Goal: Check status: Verify the current state of an ongoing process or item

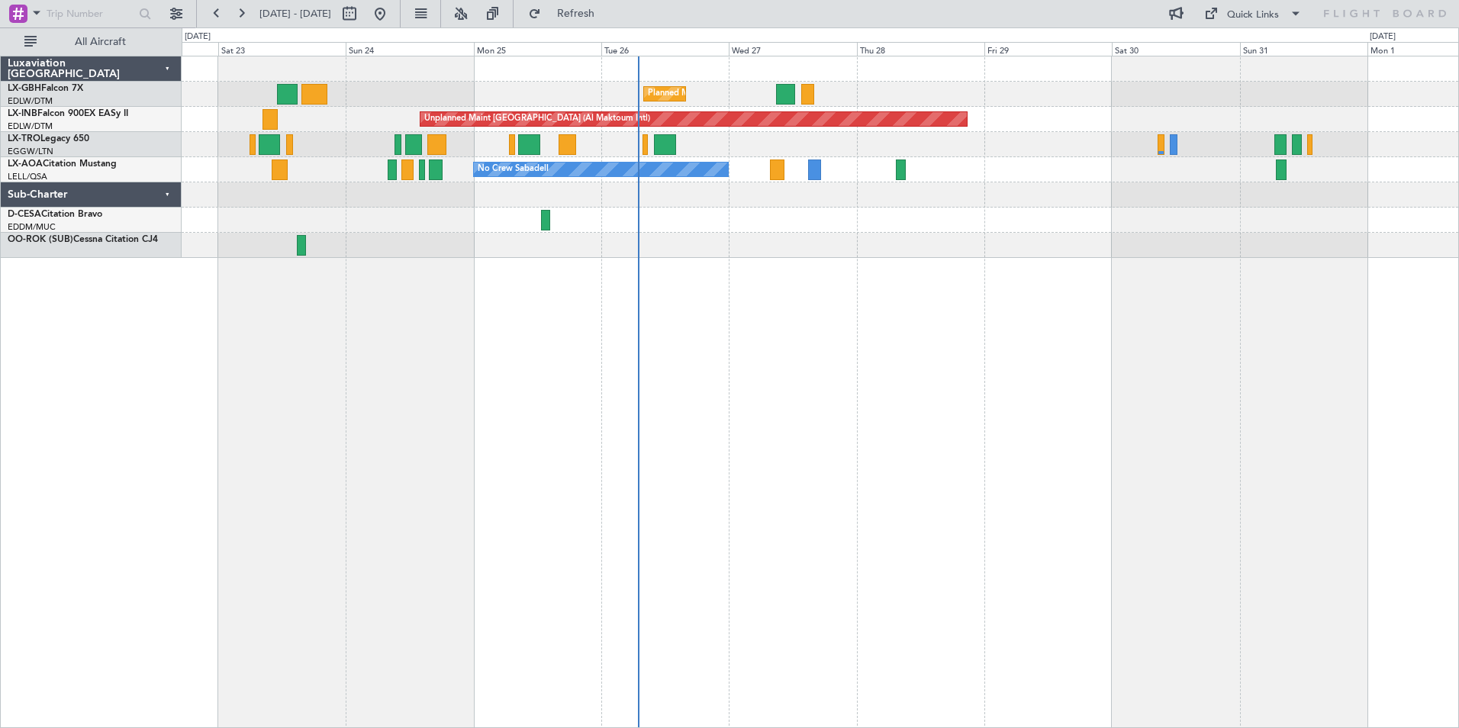
click at [1135, 177] on div "No Crew Sabadell No Crew Sabadell" at bounding box center [820, 169] width 1277 height 25
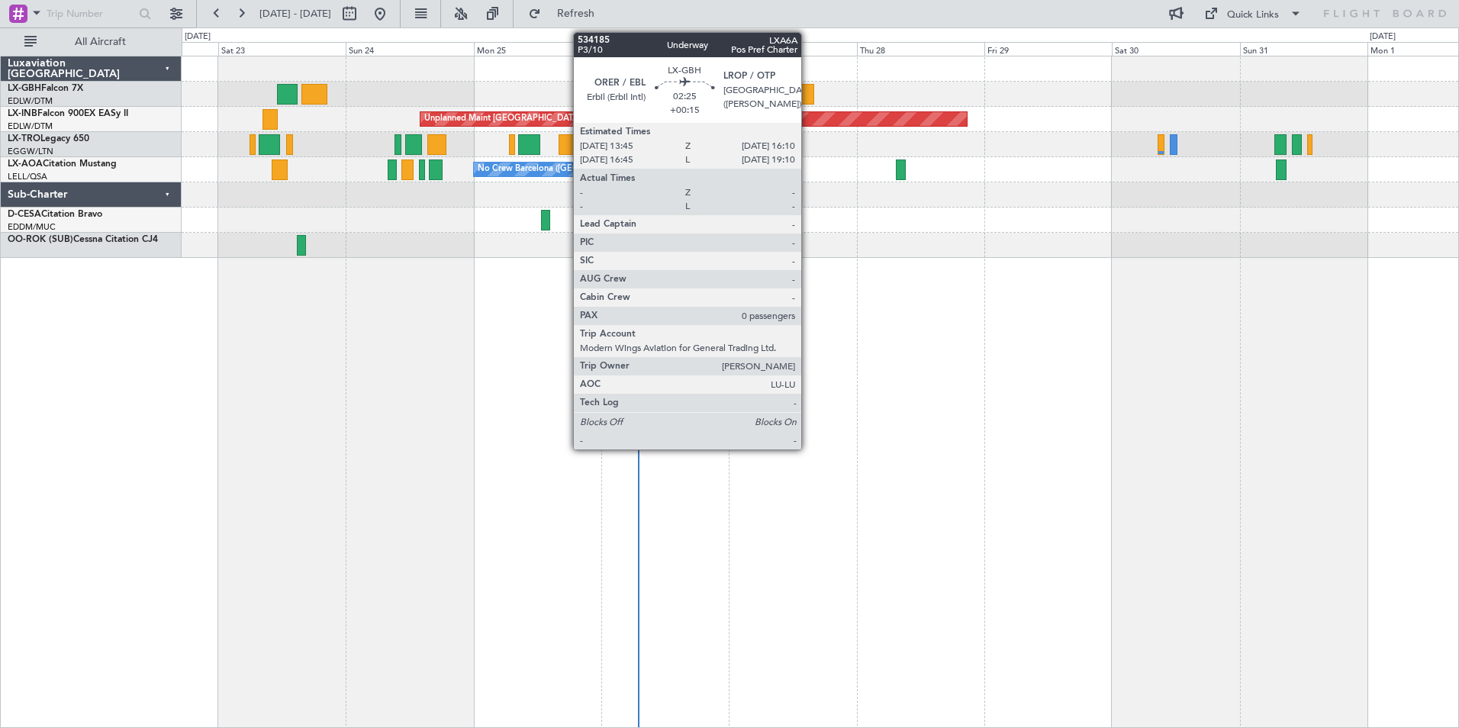
click at [808, 95] on div at bounding box center [807, 94] width 13 height 21
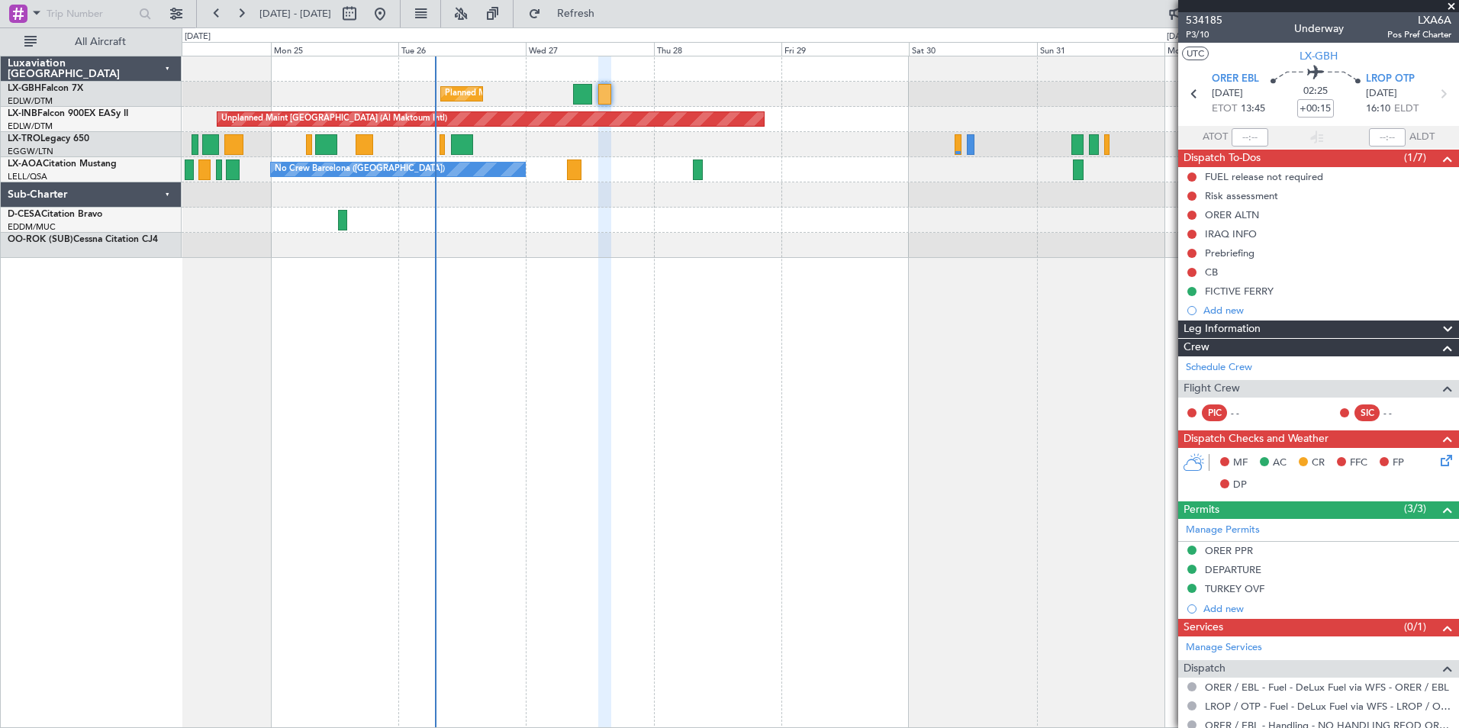
click at [725, 227] on div at bounding box center [820, 220] width 1277 height 25
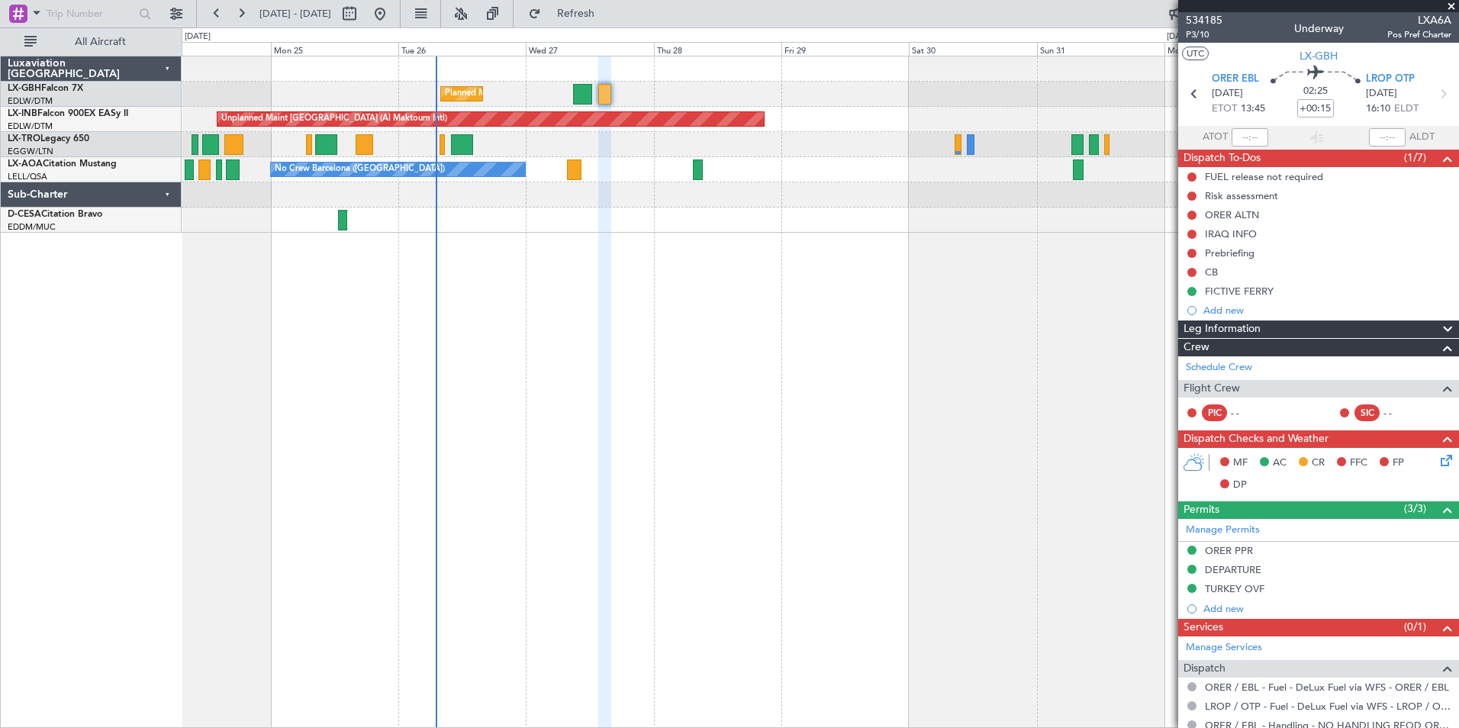
drag, startPoint x: 1275, startPoint y: 277, endPoint x: 829, endPoint y: 292, distance: 446.8
click at [829, 292] on fb-app "[DATE] - [DATE] Refresh Quick Links All Aircraft [GEOGRAPHIC_DATA] ([GEOGRAPHIC…" at bounding box center [729, 369] width 1459 height 717
click at [1080, 331] on div "Planned Maint Nice ([GEOGRAPHIC_DATA]) Unplanned Maint [GEOGRAPHIC_DATA] (Al Ma…" at bounding box center [821, 392] width 1278 height 672
click at [1042, 328] on div "Planned Maint Nice ([GEOGRAPHIC_DATA]) Unplanned Maint [GEOGRAPHIC_DATA] (Al Ma…" at bounding box center [821, 392] width 1278 height 672
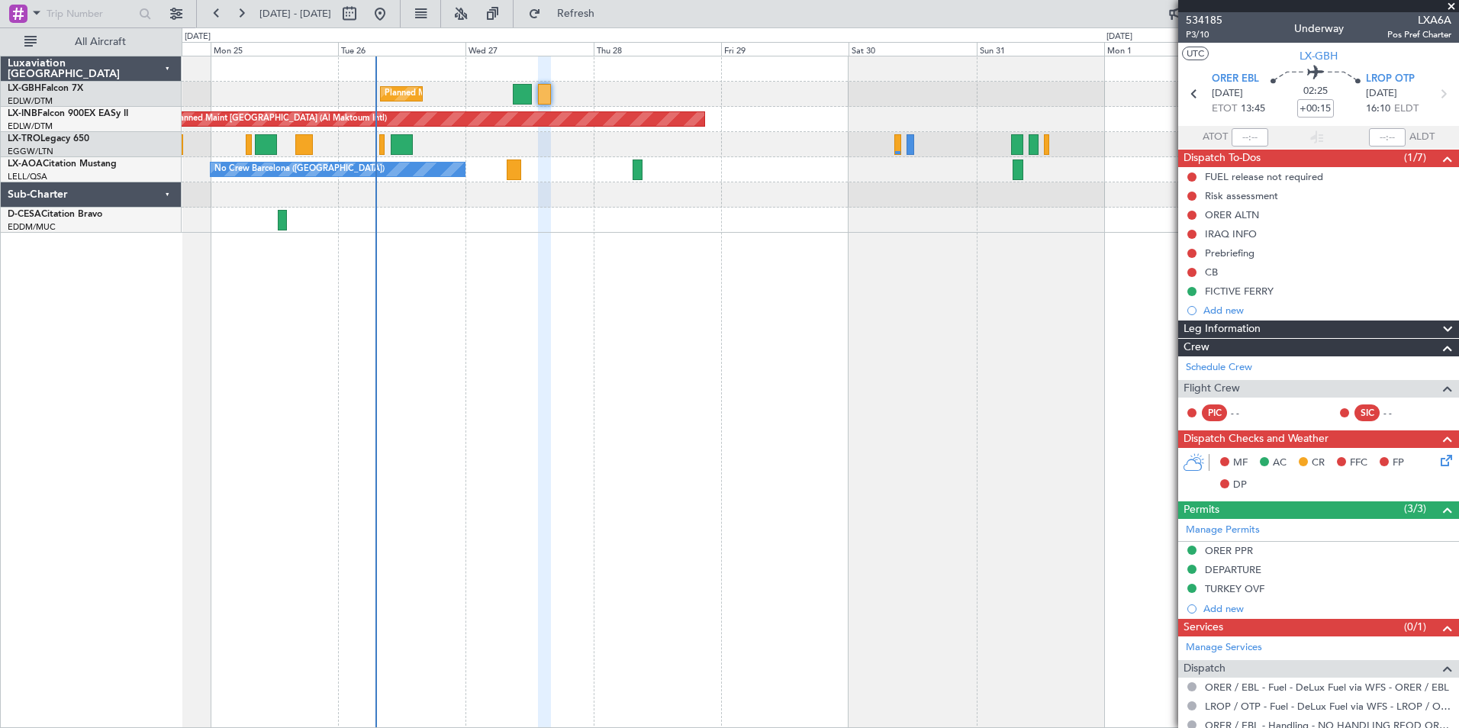
click at [516, 317] on div "Planned Maint Nice ([GEOGRAPHIC_DATA]) Unplanned Maint [GEOGRAPHIC_DATA] (Al Ma…" at bounding box center [821, 392] width 1278 height 672
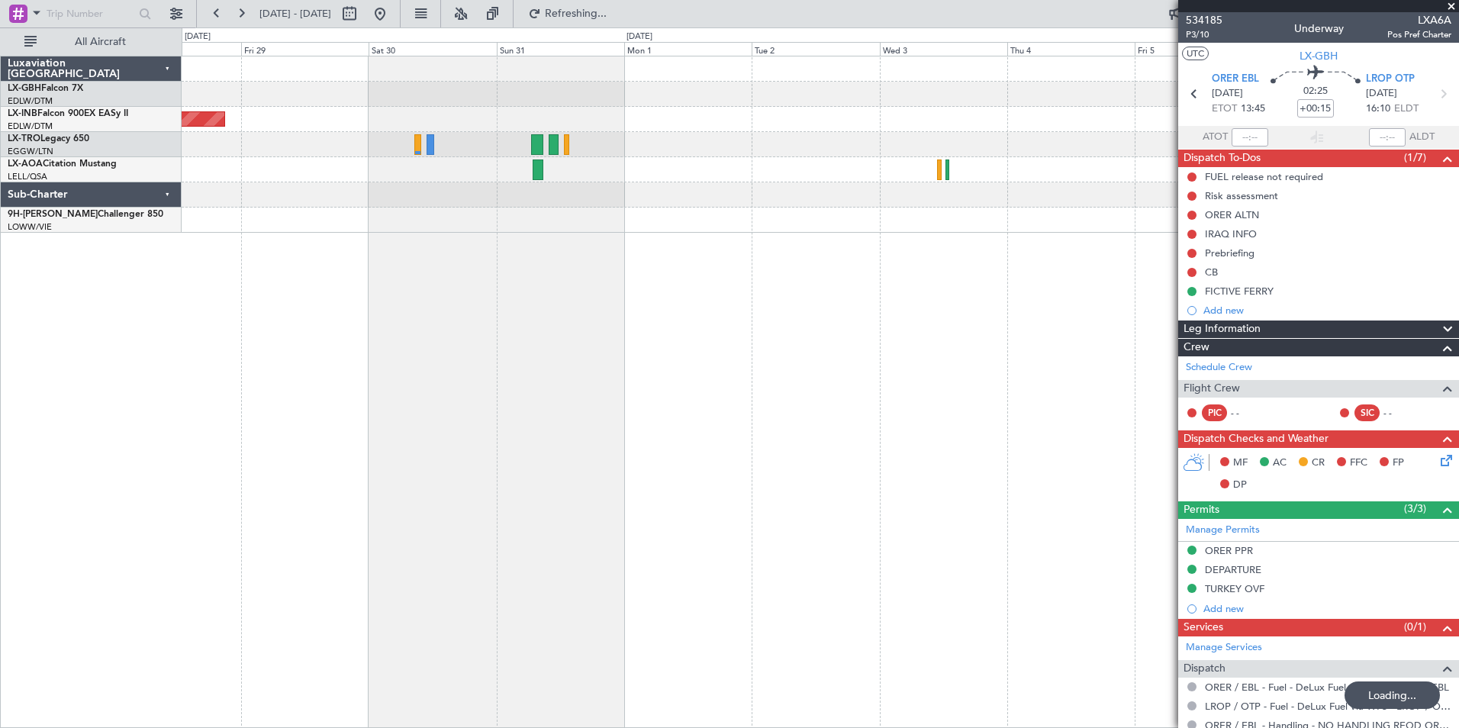
click at [1259, 25] on div "534185 P3/10 Underway LXA6A Pos Pref Charter" at bounding box center [1318, 27] width 281 height 31
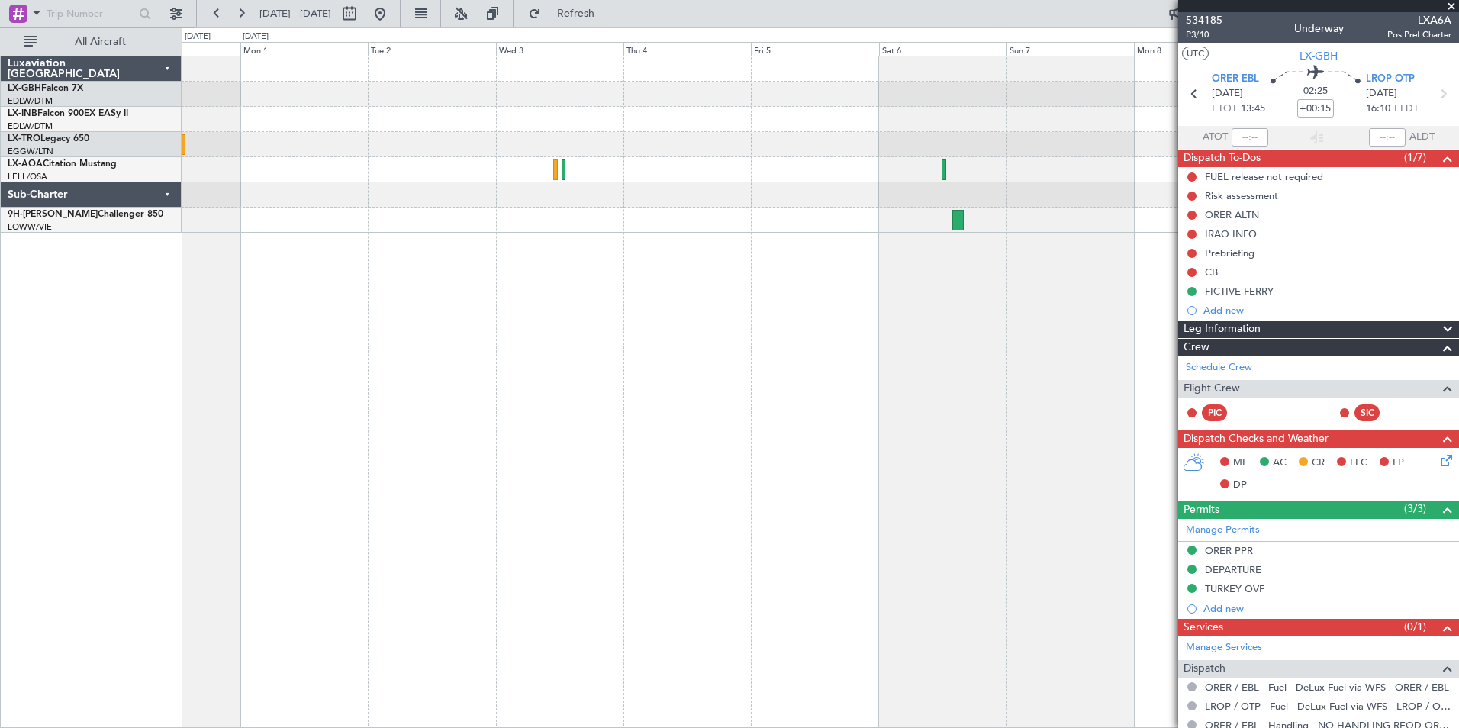
click at [621, 227] on div "Planned Maint Dusseldorf No Crew Sabadell" at bounding box center [820, 144] width 1277 height 176
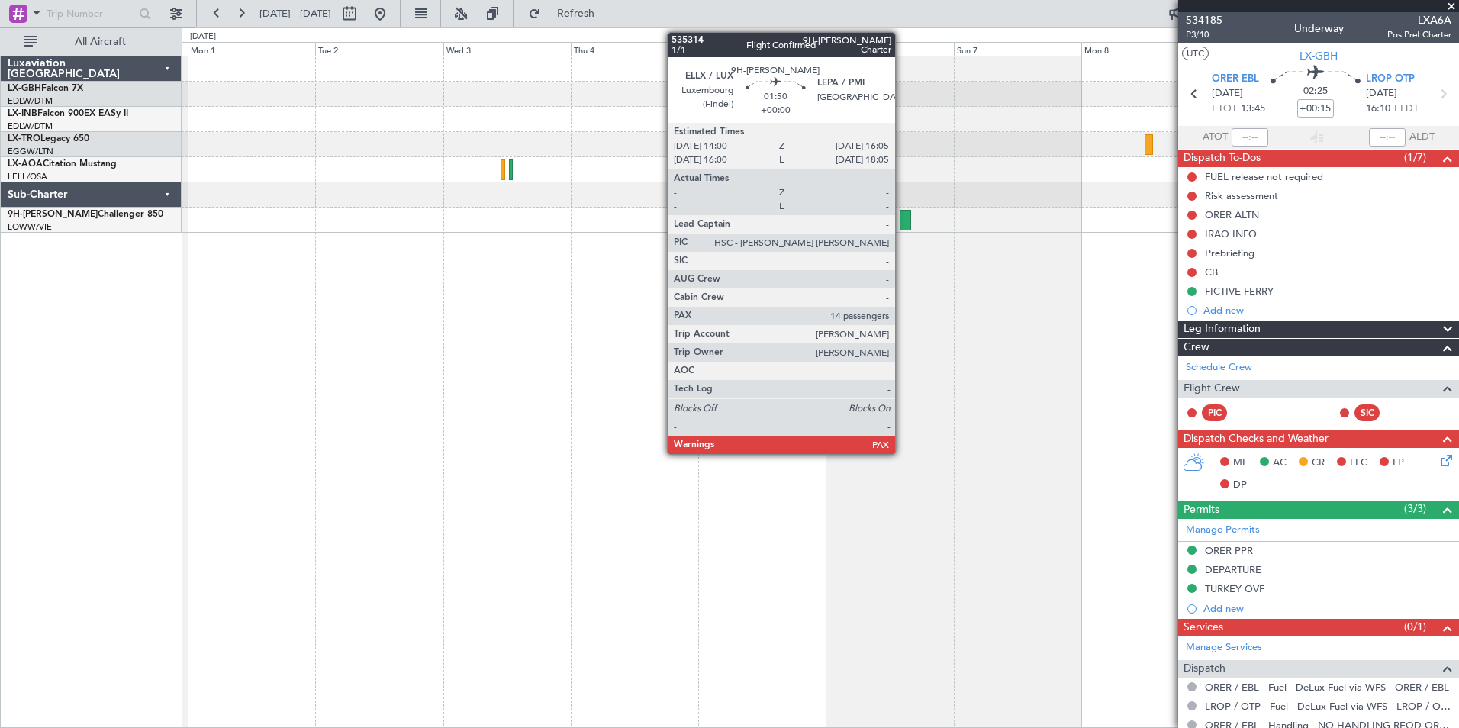
click at [902, 214] on div at bounding box center [905, 220] width 11 height 21
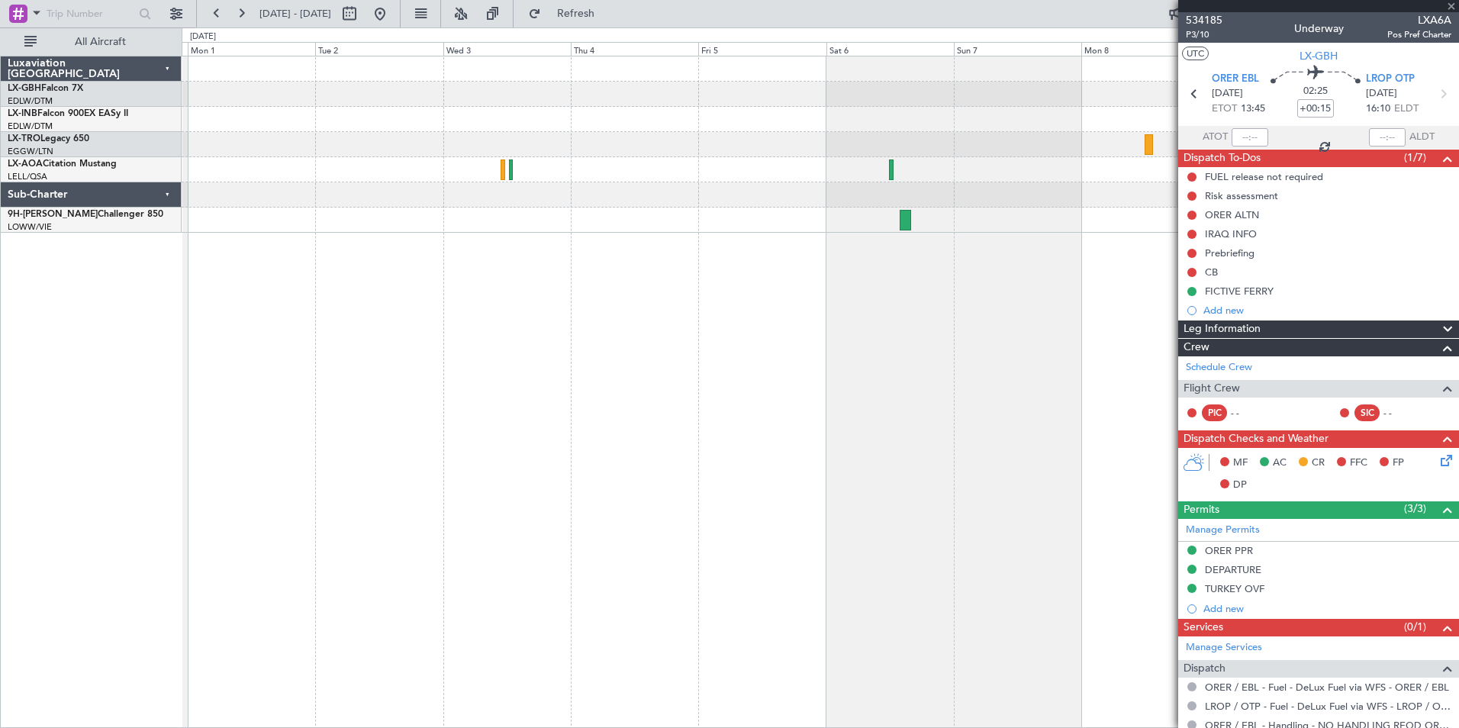
type input "14"
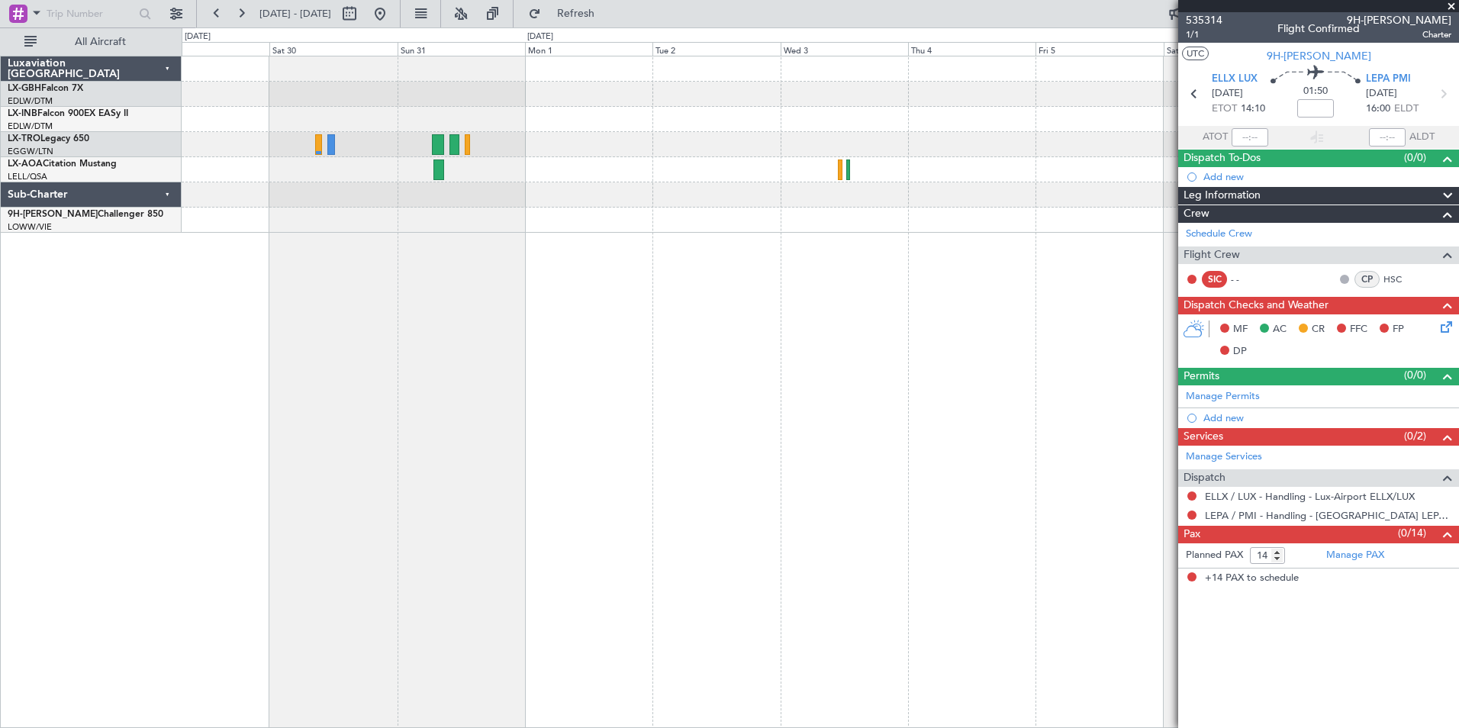
click at [891, 395] on div "Unplanned Maint [GEOGRAPHIC_DATA] (Al Maktoum Intl) Planned [GEOGRAPHIC_DATA] N…" at bounding box center [821, 392] width 1278 height 672
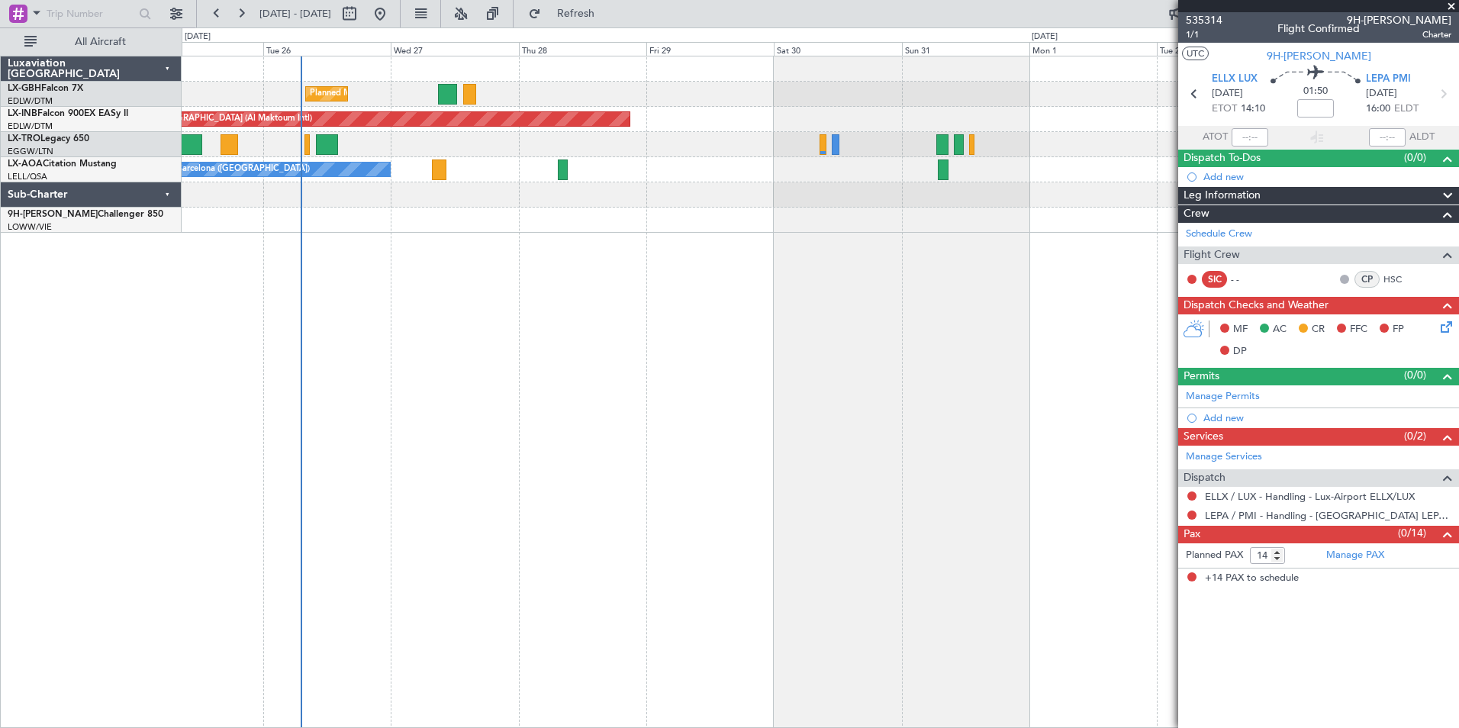
click at [814, 301] on div "Planned Maint Nice ([GEOGRAPHIC_DATA]) Unplanned Maint [GEOGRAPHIC_DATA] (Al Ma…" at bounding box center [821, 392] width 1278 height 672
click at [924, 270] on div "Planned Maint Nice ([GEOGRAPHIC_DATA]) Unplanned Maint [GEOGRAPHIC_DATA] (Al Ma…" at bounding box center [821, 392] width 1278 height 672
